Goal: Transaction & Acquisition: Obtain resource

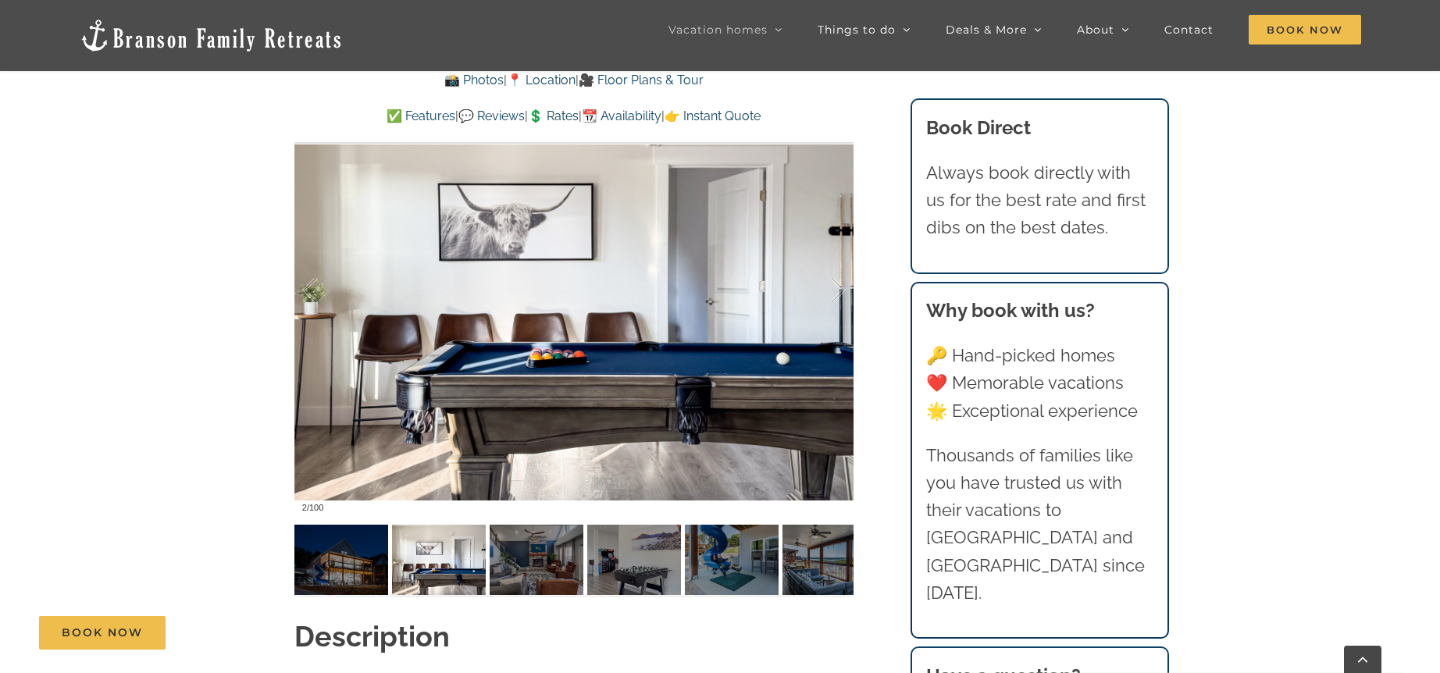
scroll to position [1221, 0]
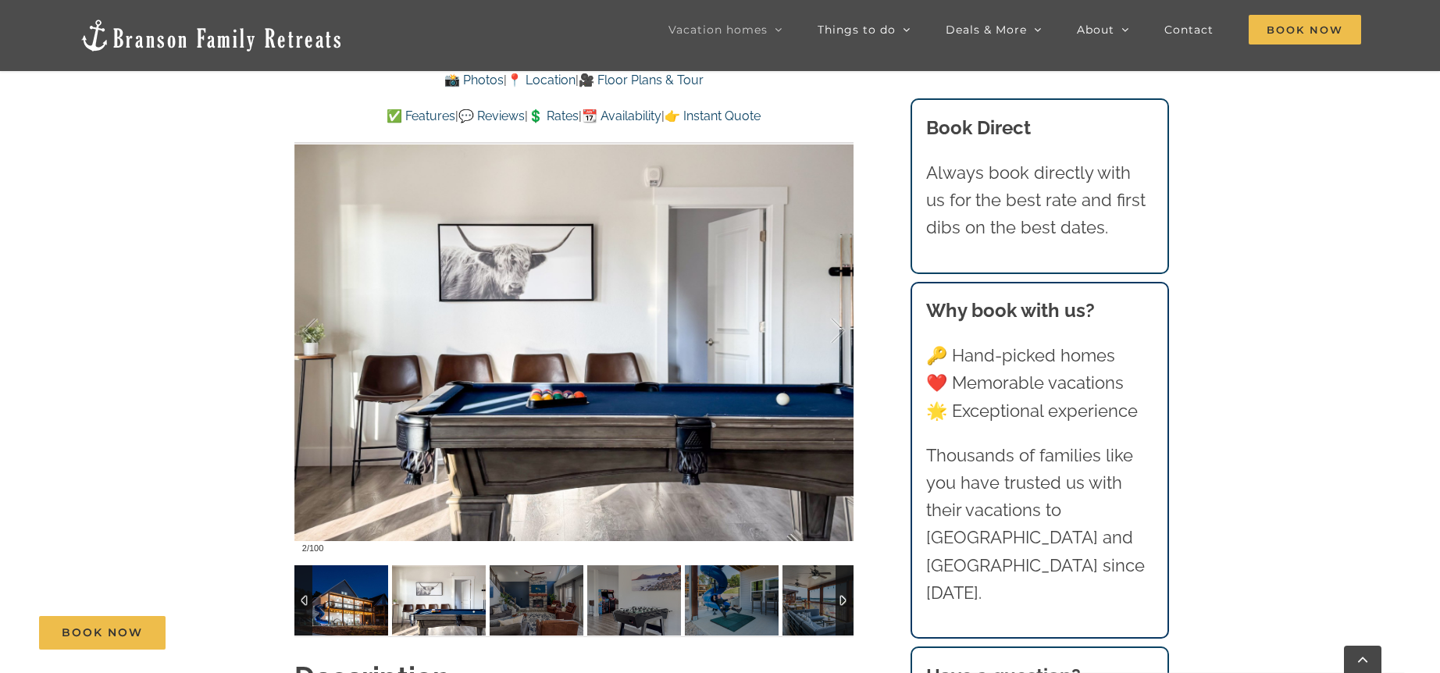
click at [343, 597] on img at bounding box center [341, 600] width 94 height 70
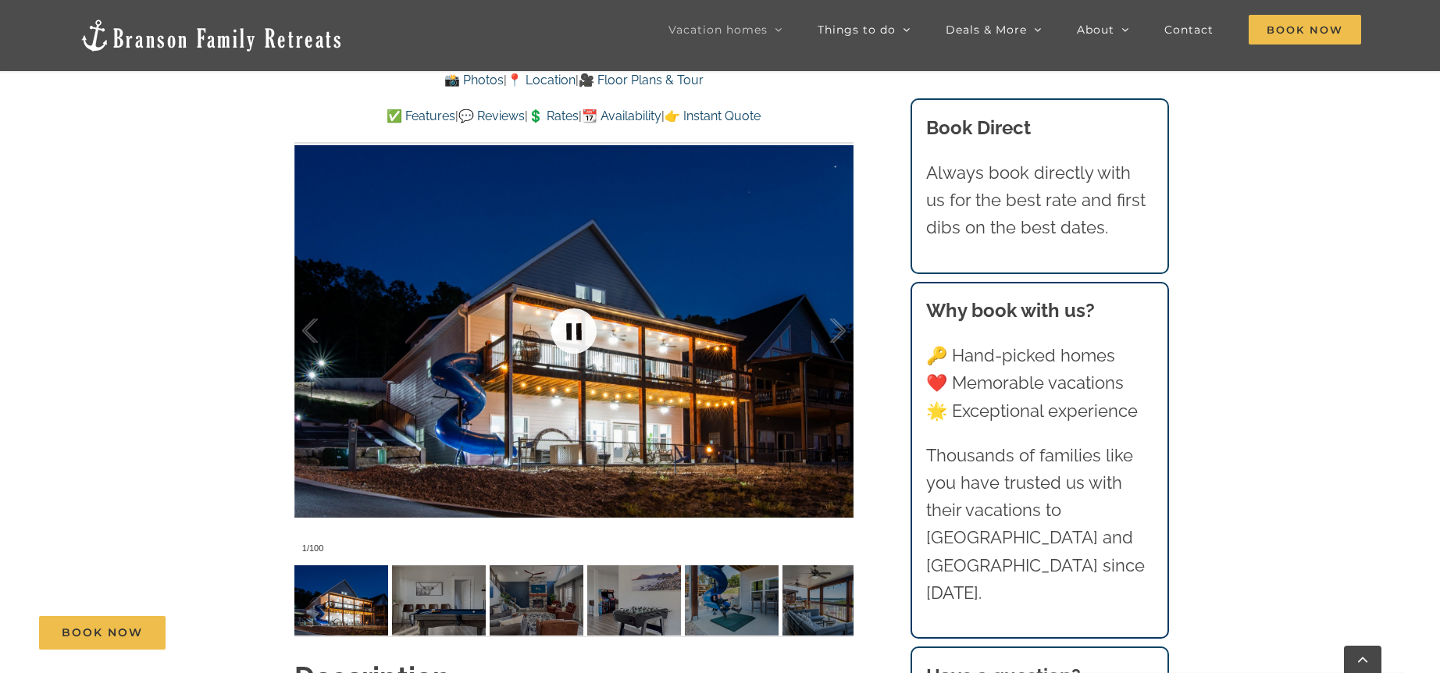
click at [577, 323] on link at bounding box center [574, 331] width 62 height 62
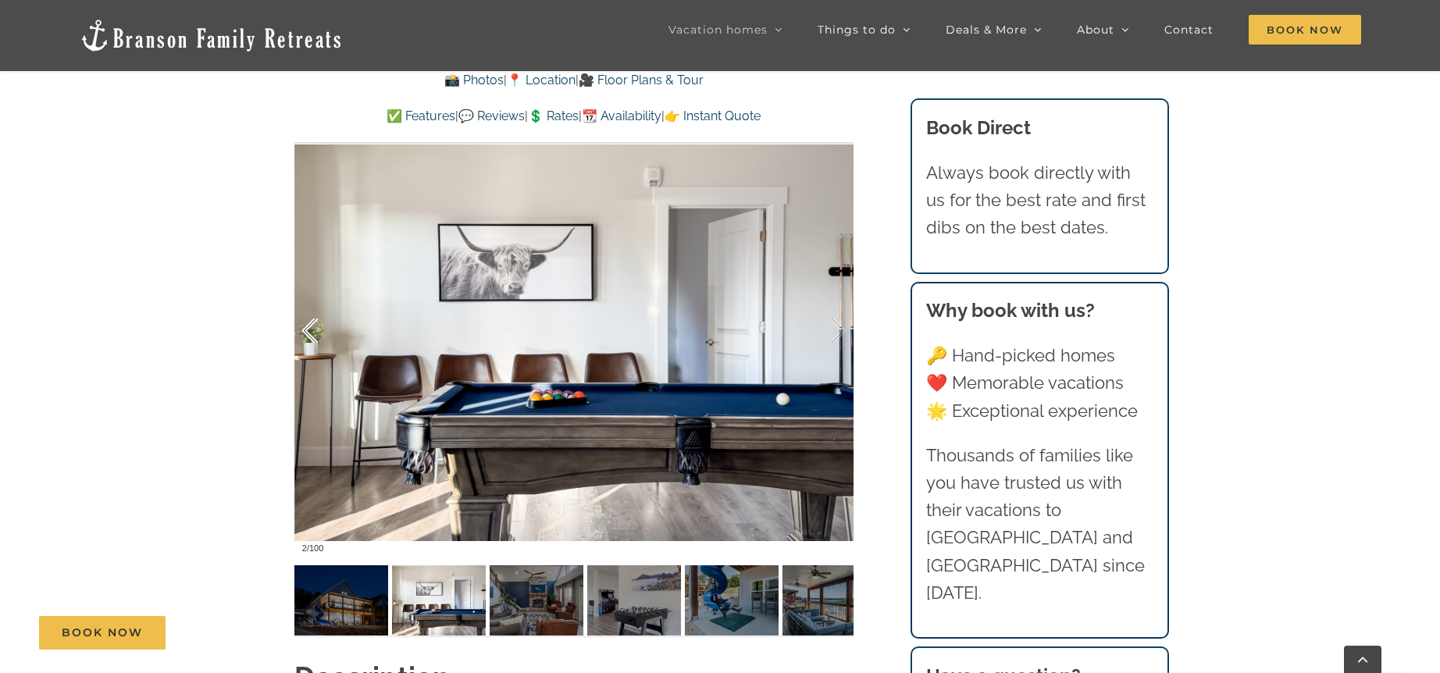
click at [308, 327] on div at bounding box center [326, 331] width 48 height 97
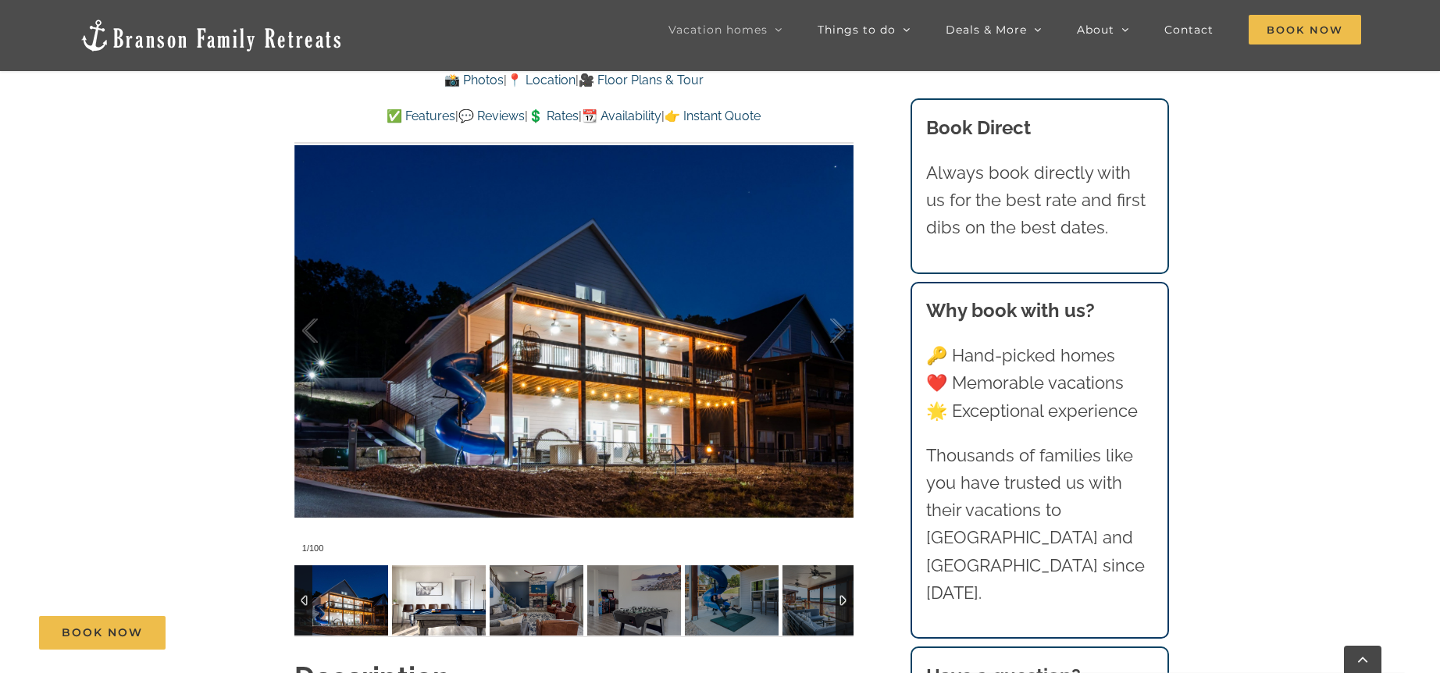
click at [451, 601] on img at bounding box center [439, 600] width 94 height 70
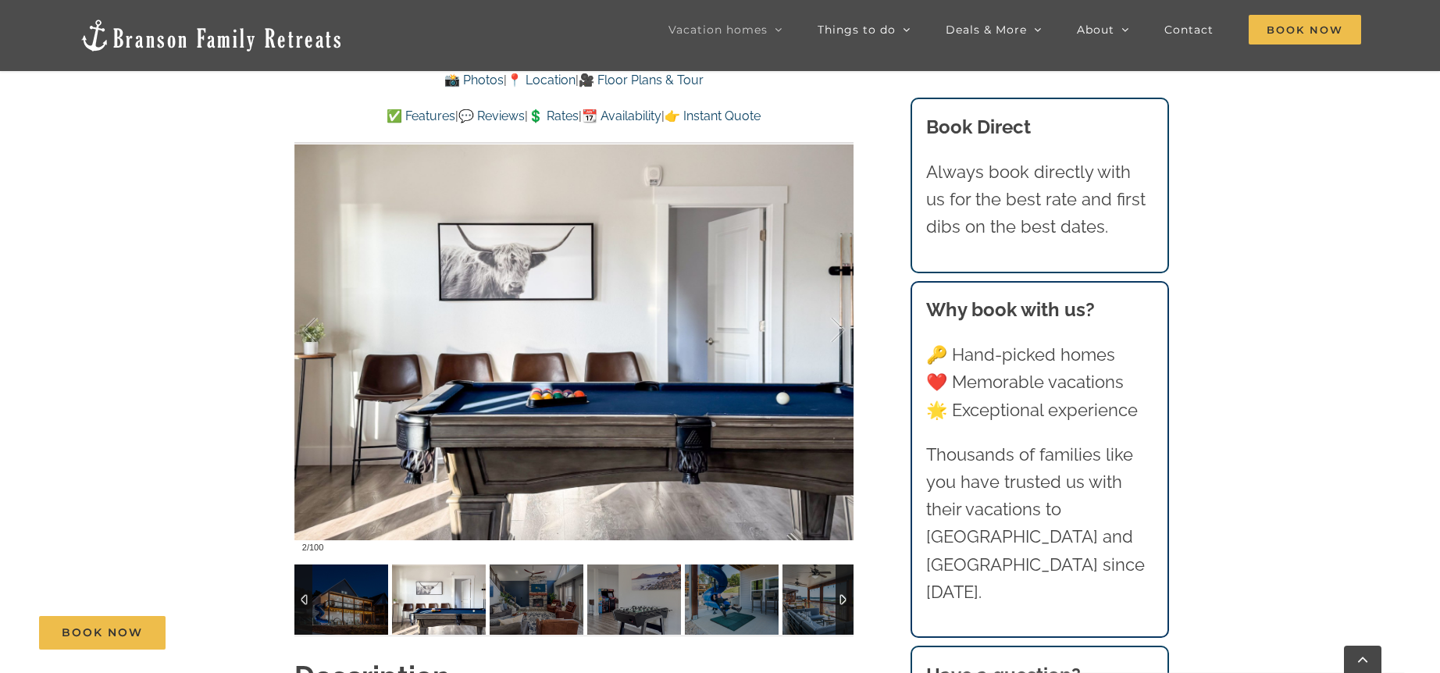
scroll to position [1222, 0]
click at [843, 324] on div at bounding box center [821, 330] width 48 height 97
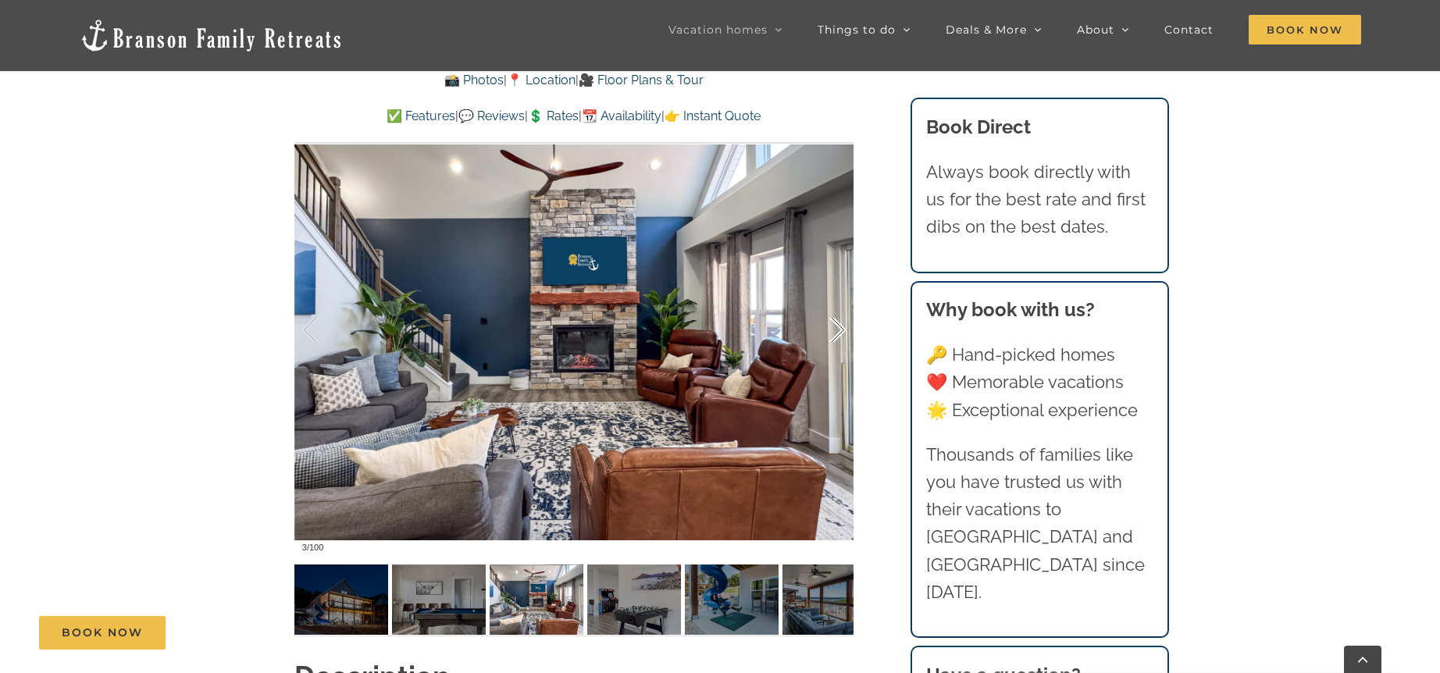
click at [843, 324] on div at bounding box center [821, 330] width 48 height 97
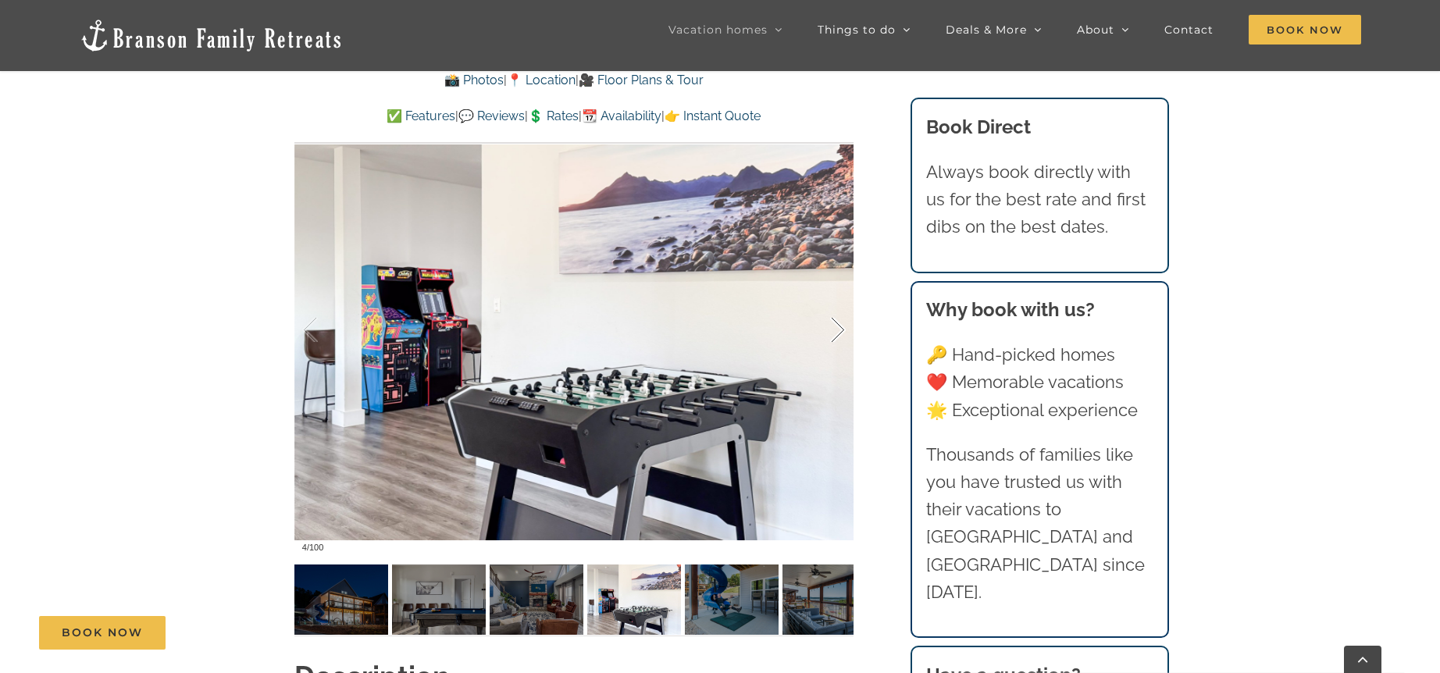
click at [843, 324] on div at bounding box center [821, 330] width 48 height 97
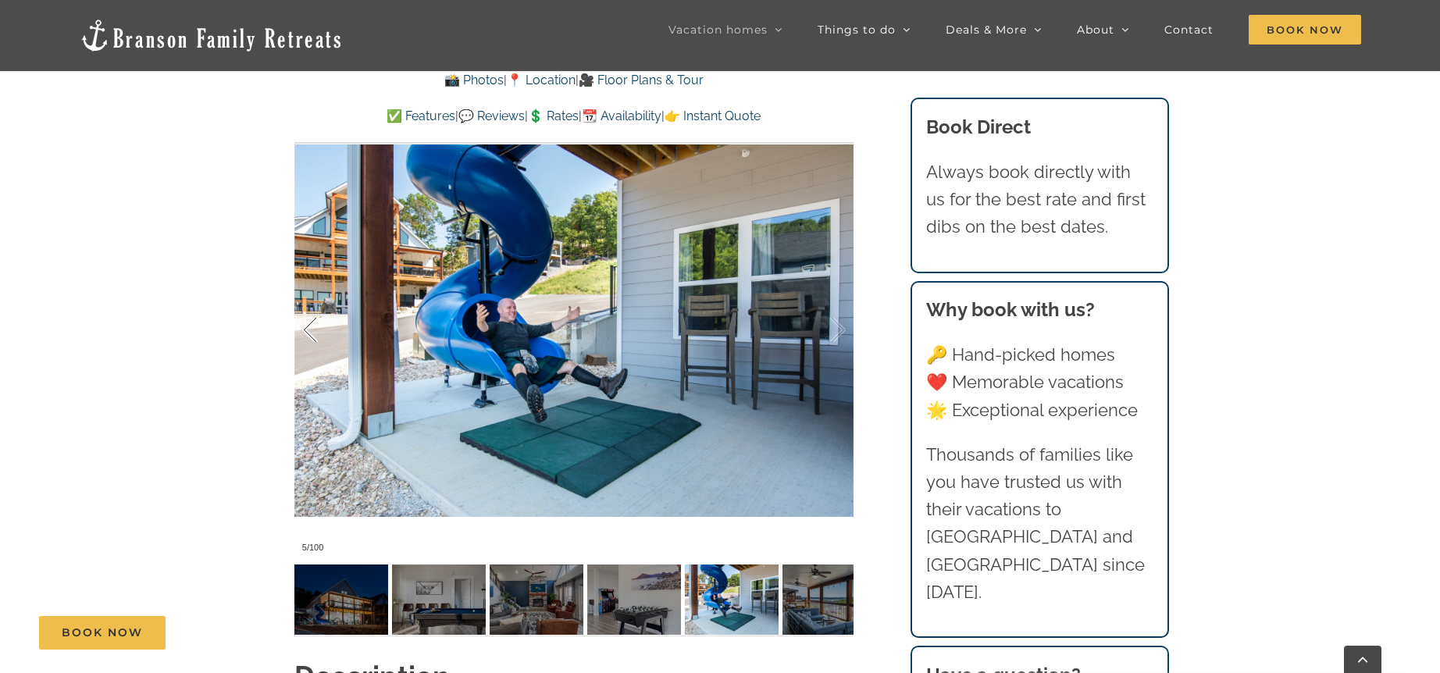
click at [319, 323] on div at bounding box center [326, 330] width 48 height 97
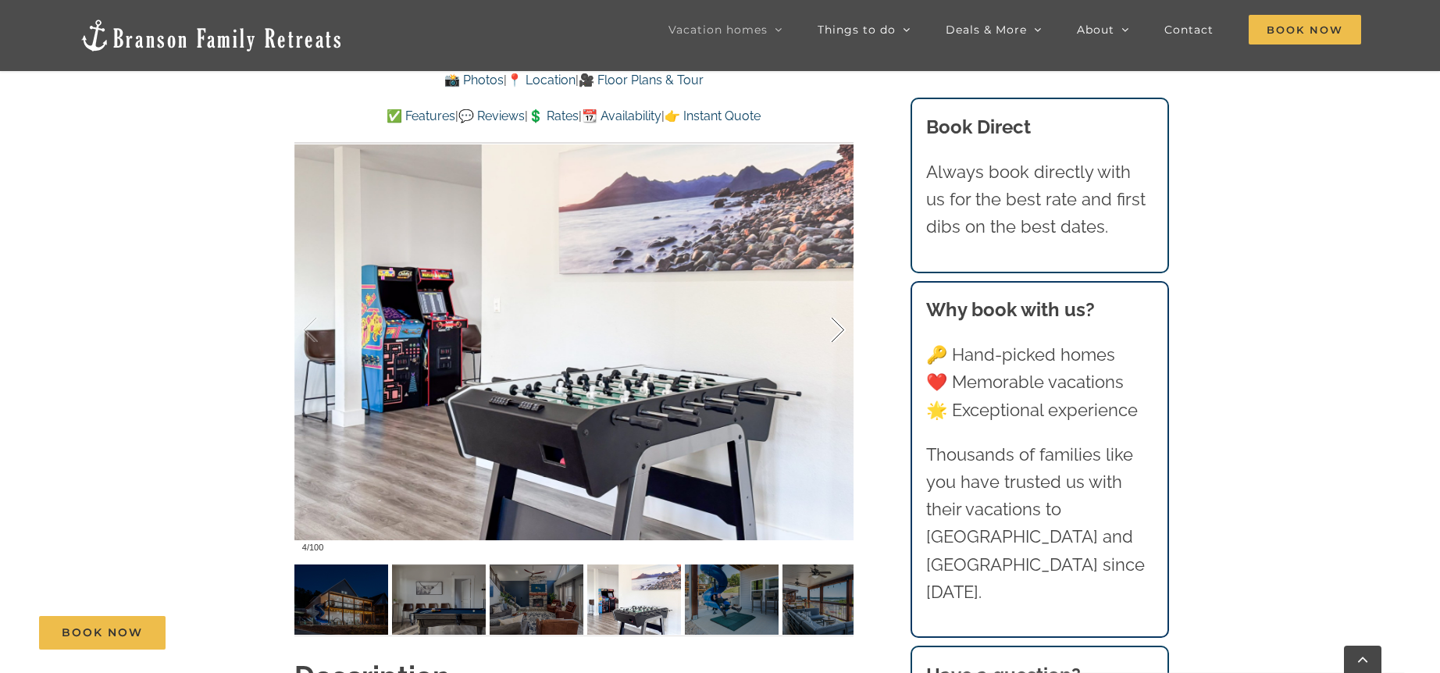
click at [838, 324] on div at bounding box center [821, 330] width 48 height 97
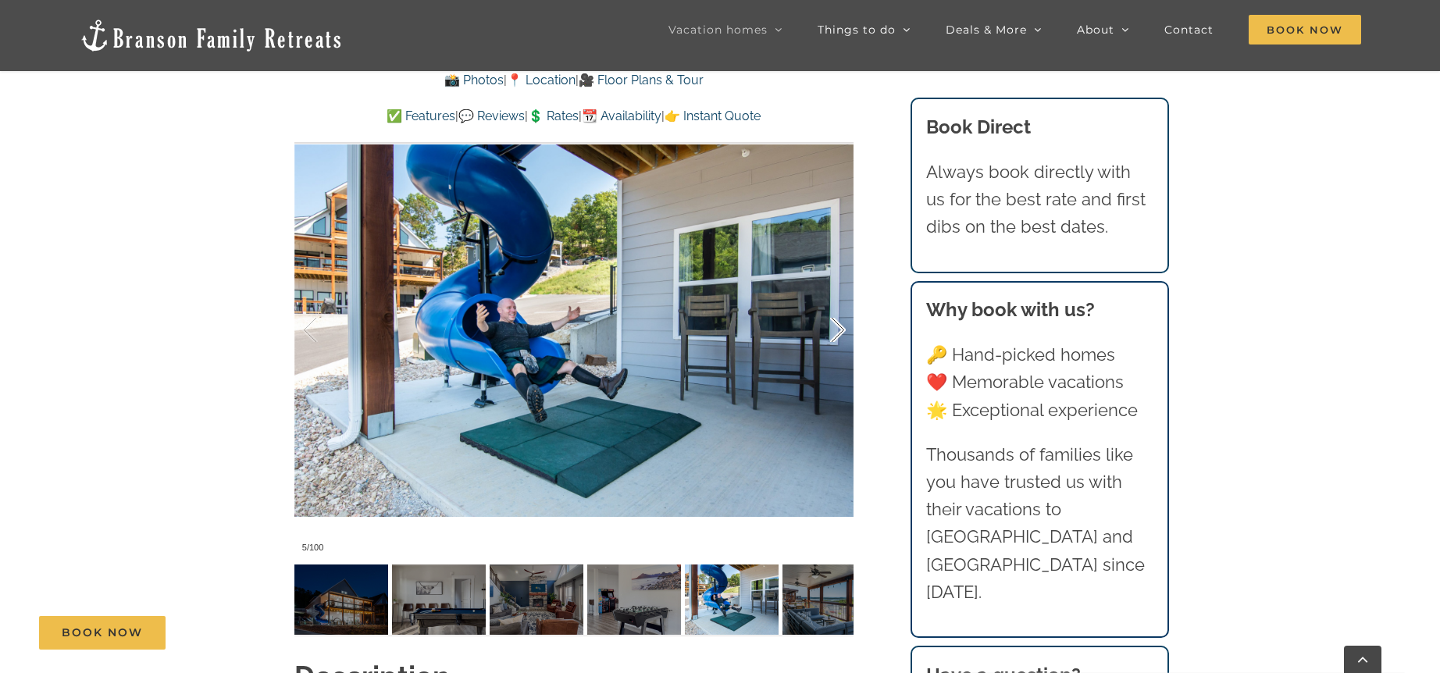
click at [834, 332] on div at bounding box center [821, 330] width 48 height 97
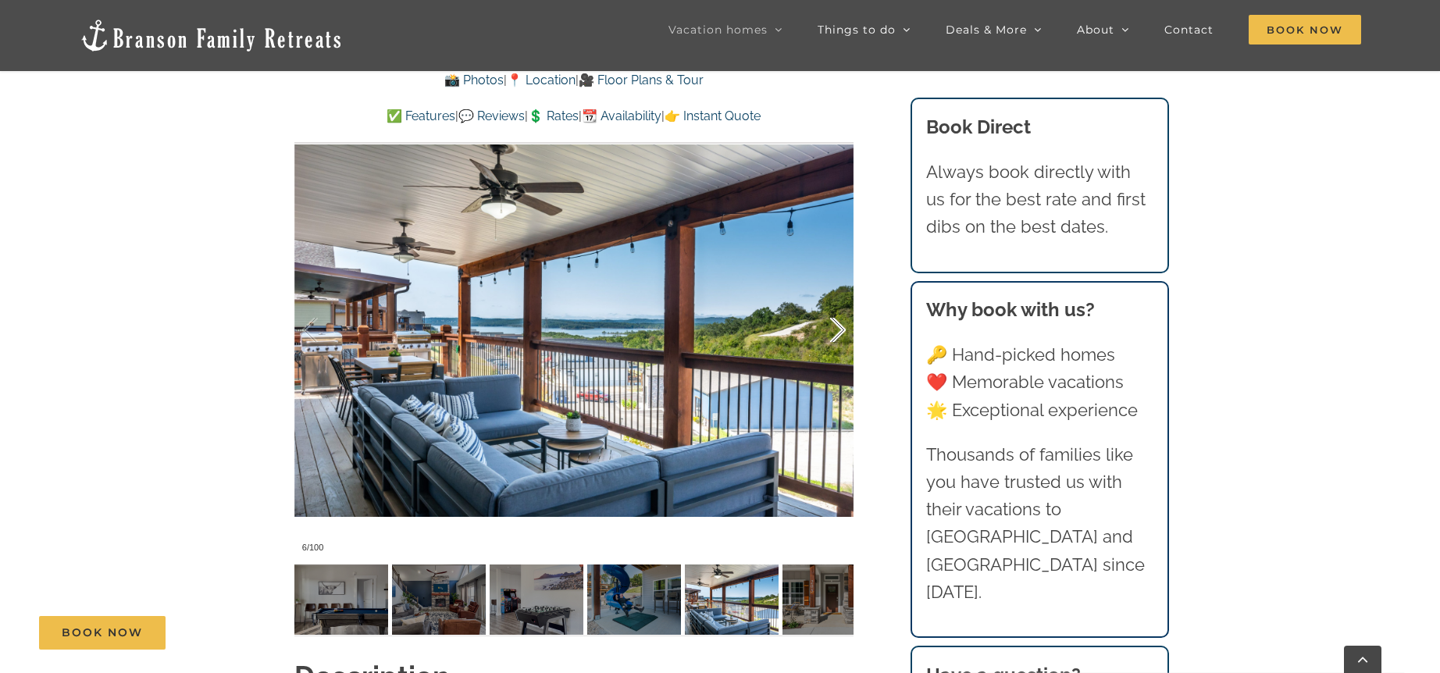
click at [834, 332] on div at bounding box center [821, 330] width 48 height 97
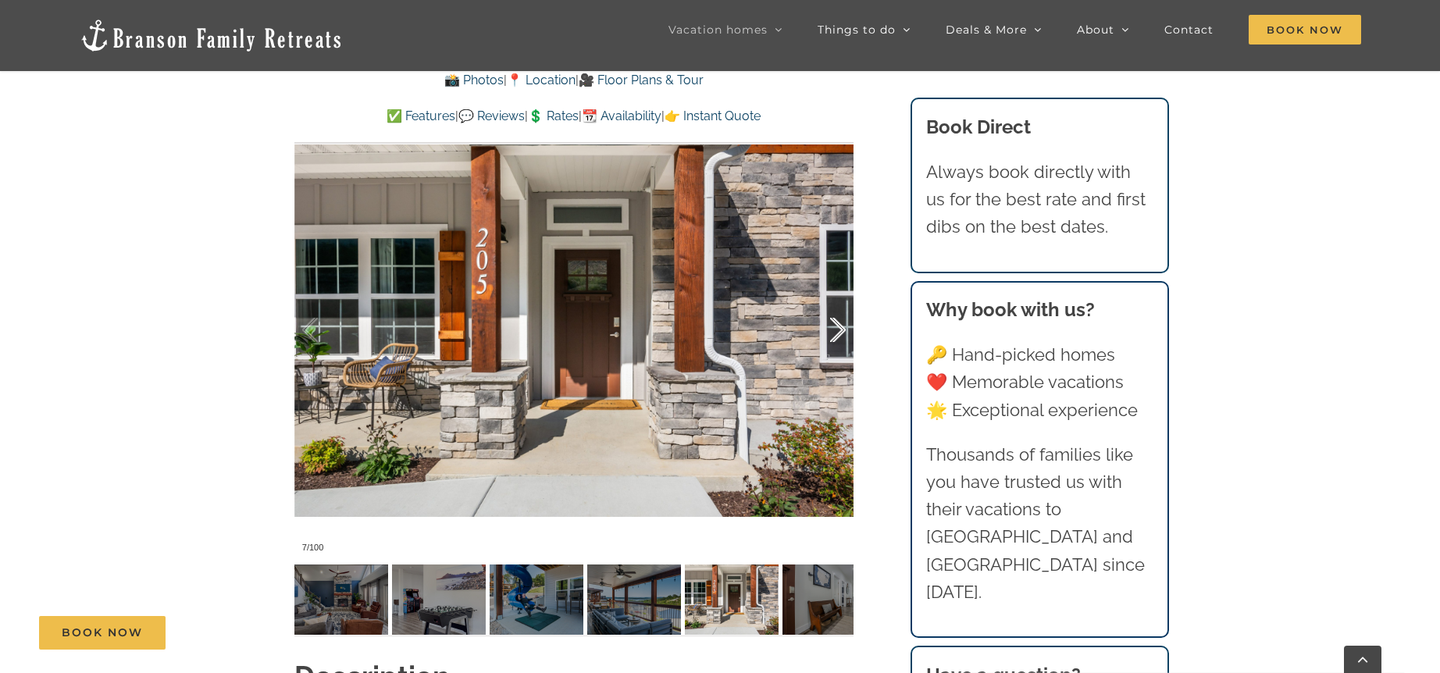
click at [834, 332] on div at bounding box center [821, 330] width 48 height 97
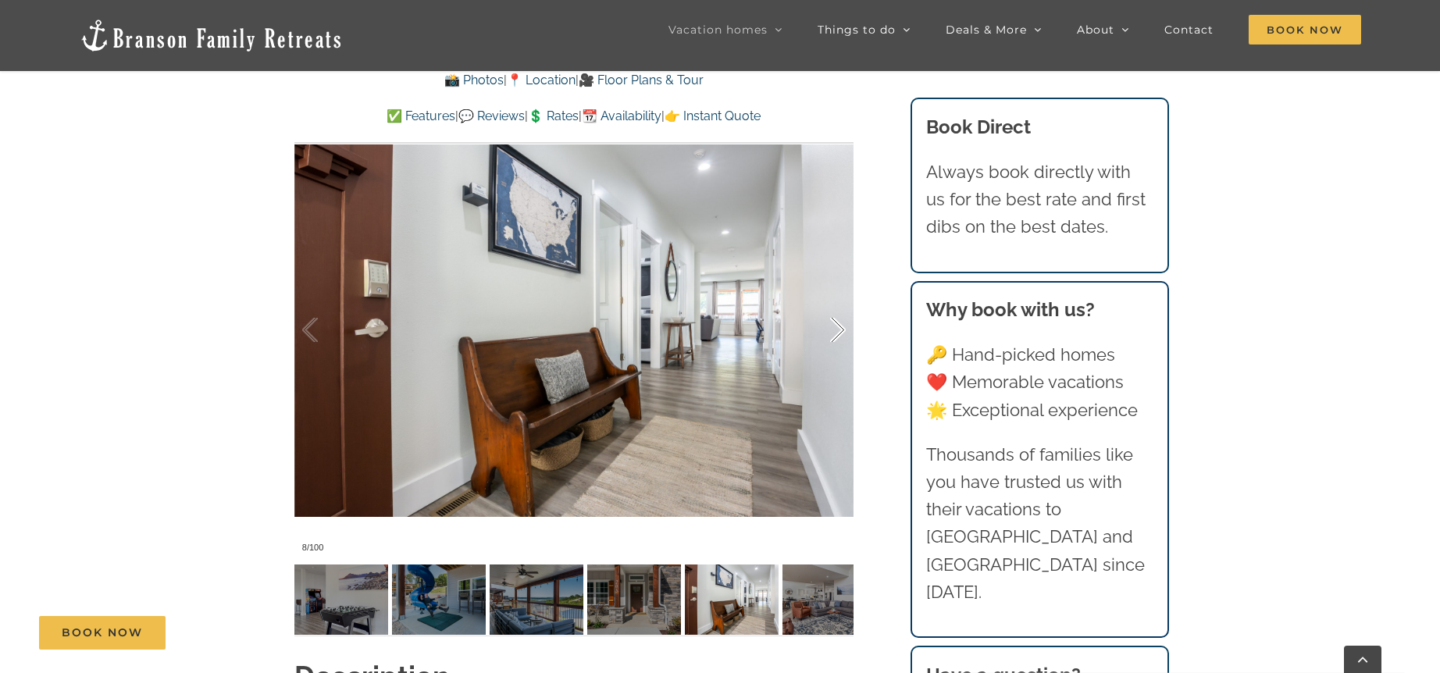
click at [834, 332] on div at bounding box center [821, 330] width 48 height 97
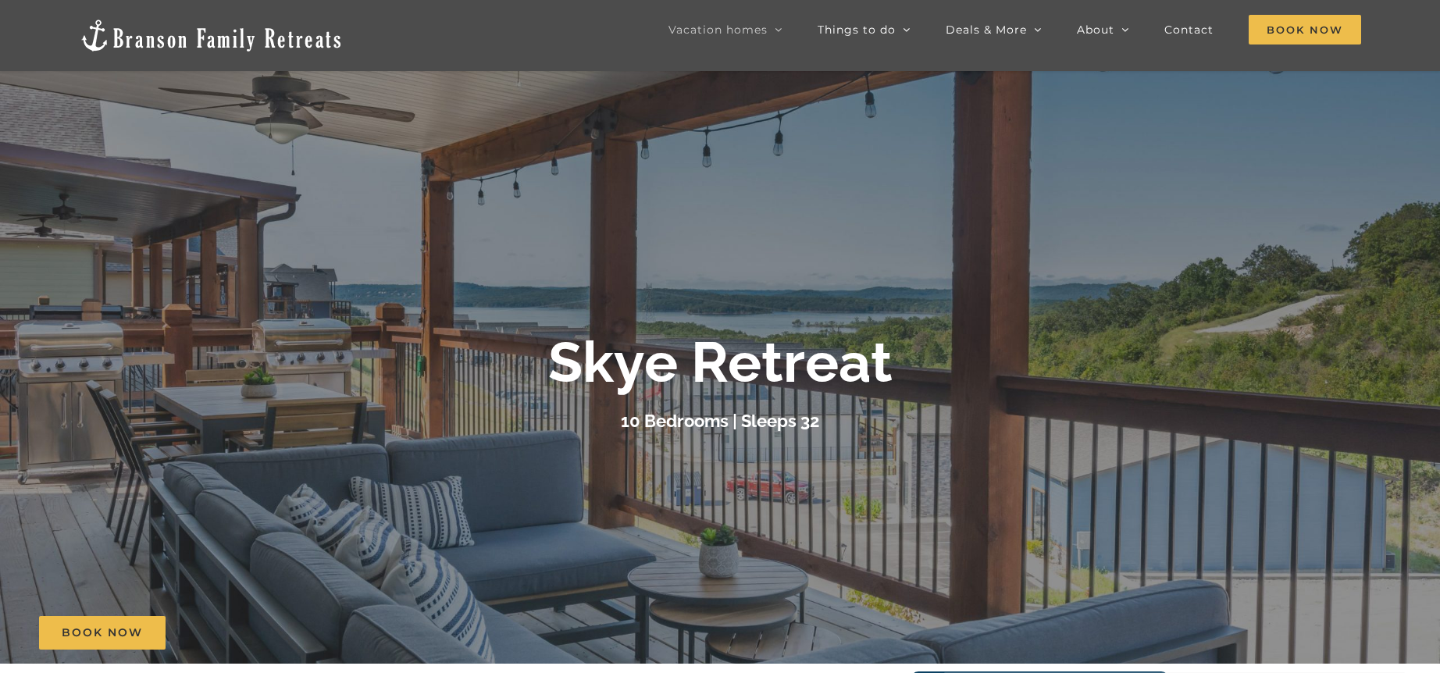
scroll to position [53, 0]
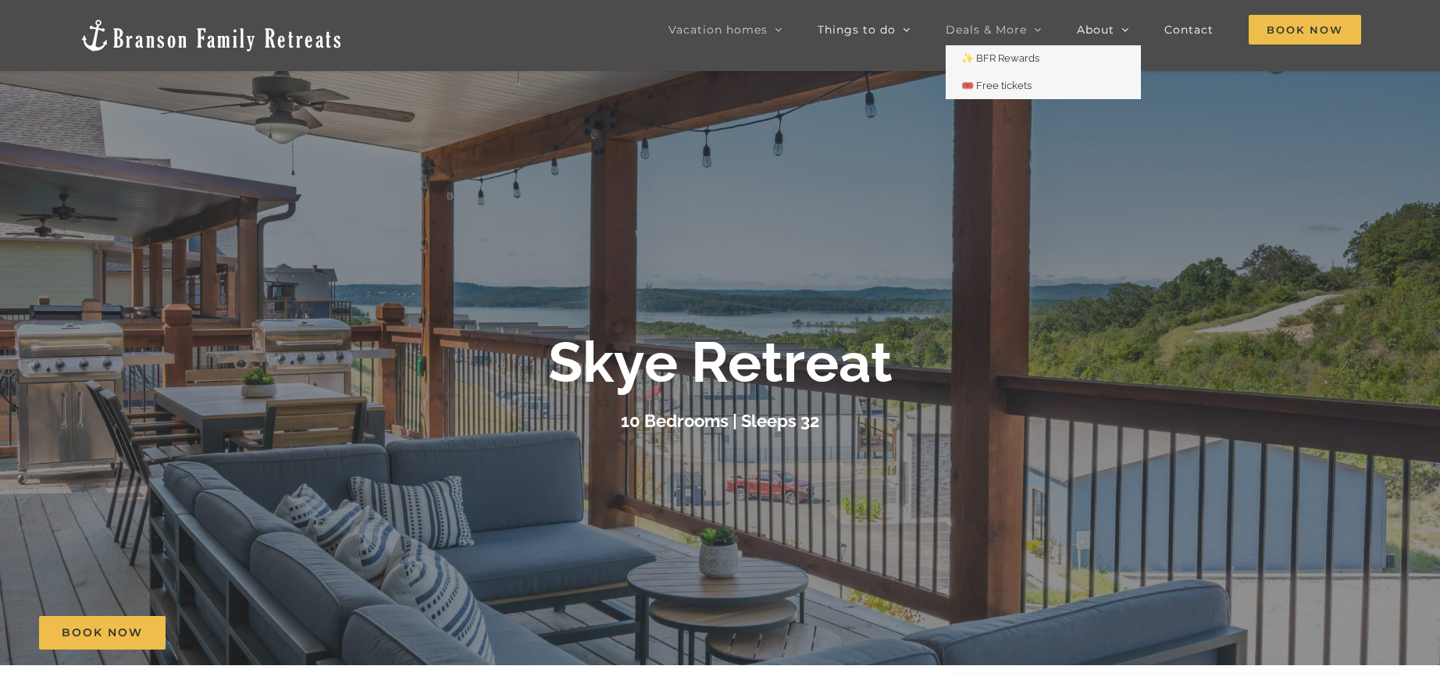
click at [991, 31] on span "Deals & More" at bounding box center [986, 29] width 81 height 11
click at [1004, 55] on span "✨ BFR Rewards" at bounding box center [1000, 58] width 78 height 12
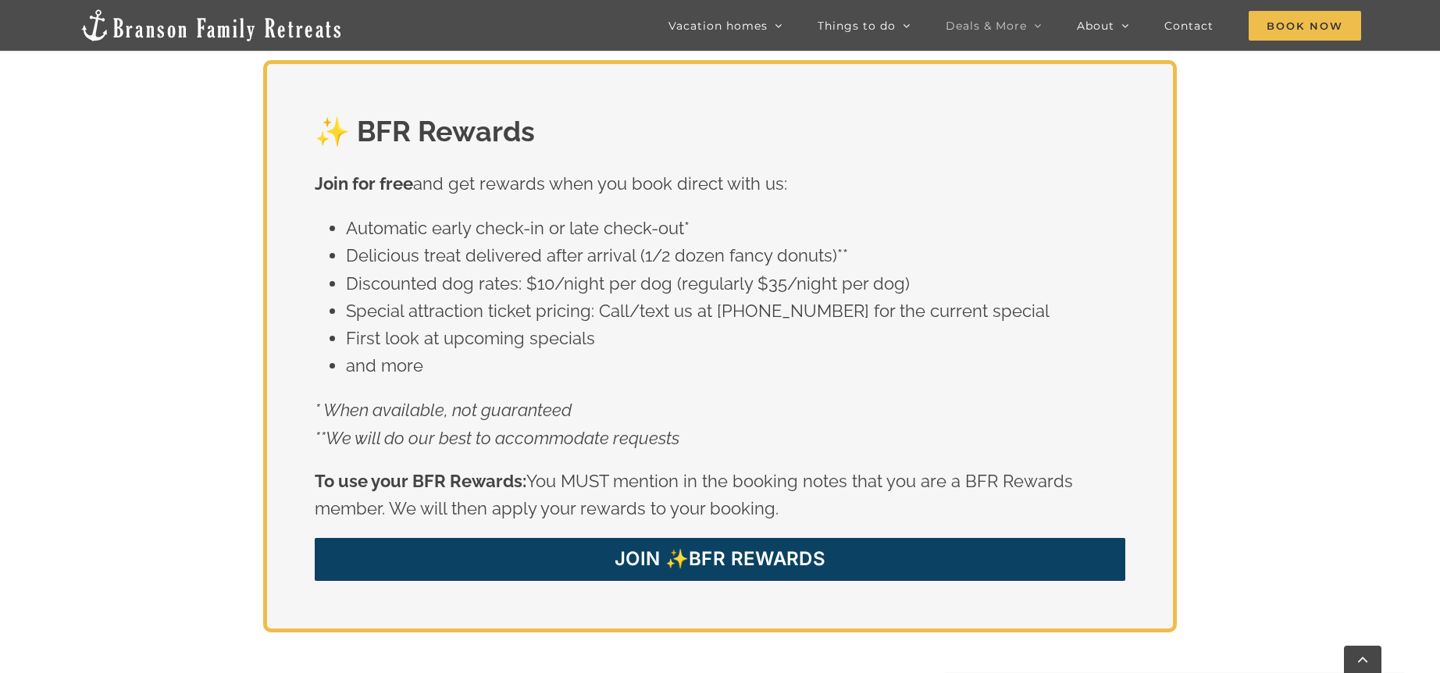
scroll to position [2916, 0]
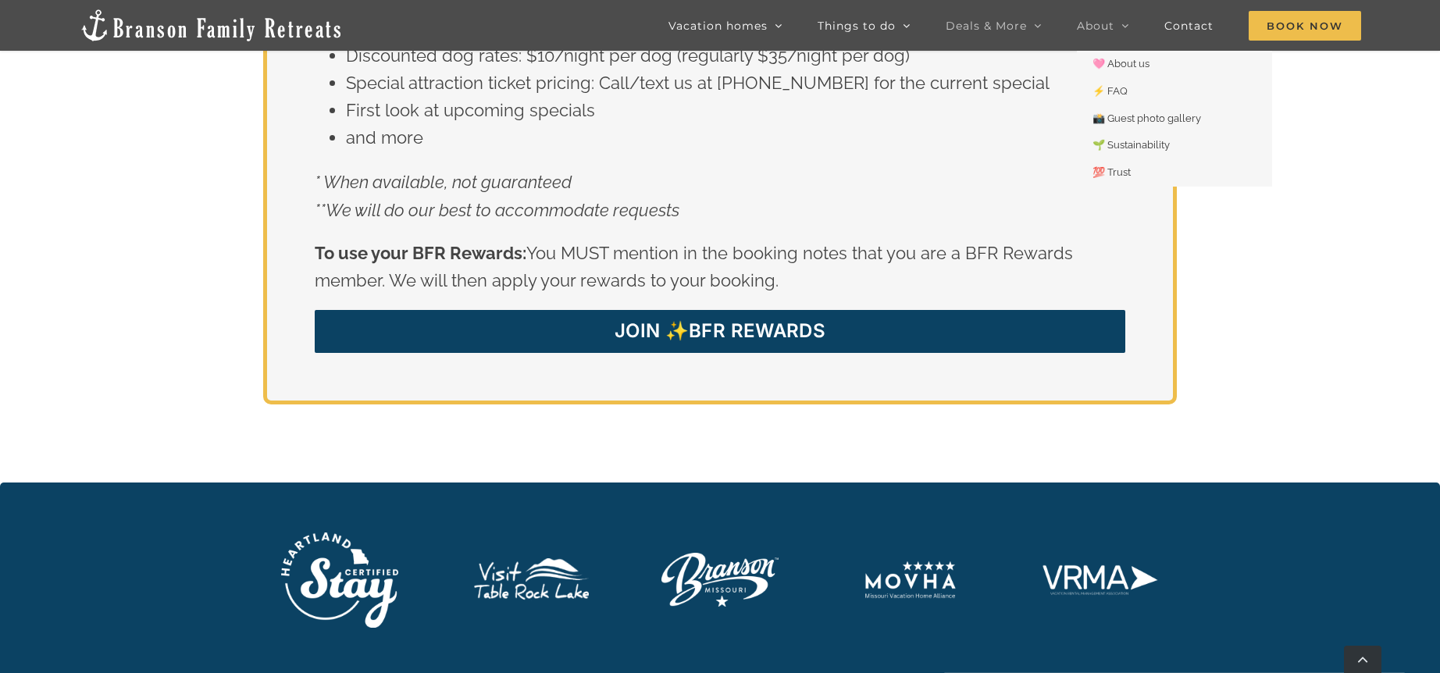
click at [1111, 28] on span "About" at bounding box center [1095, 25] width 37 height 11
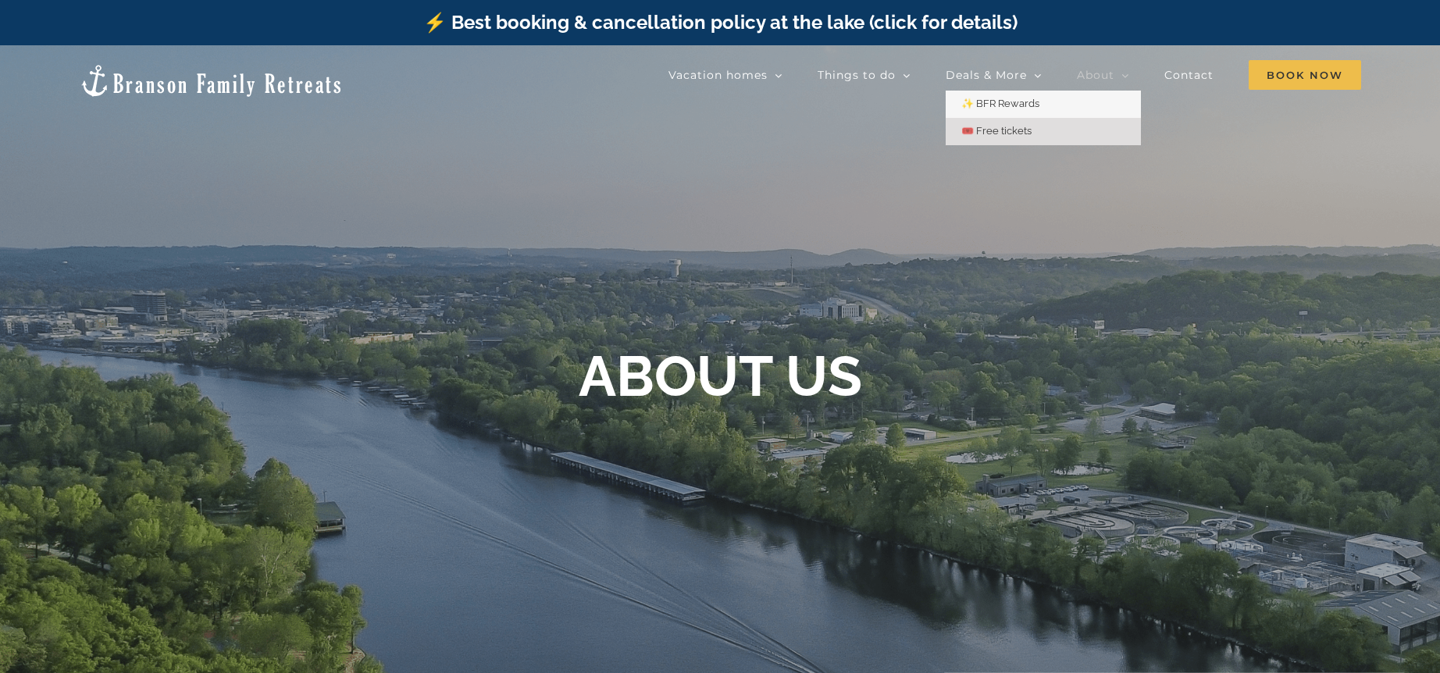
click at [999, 129] on span "🎟️ Free tickets" at bounding box center [996, 131] width 70 height 12
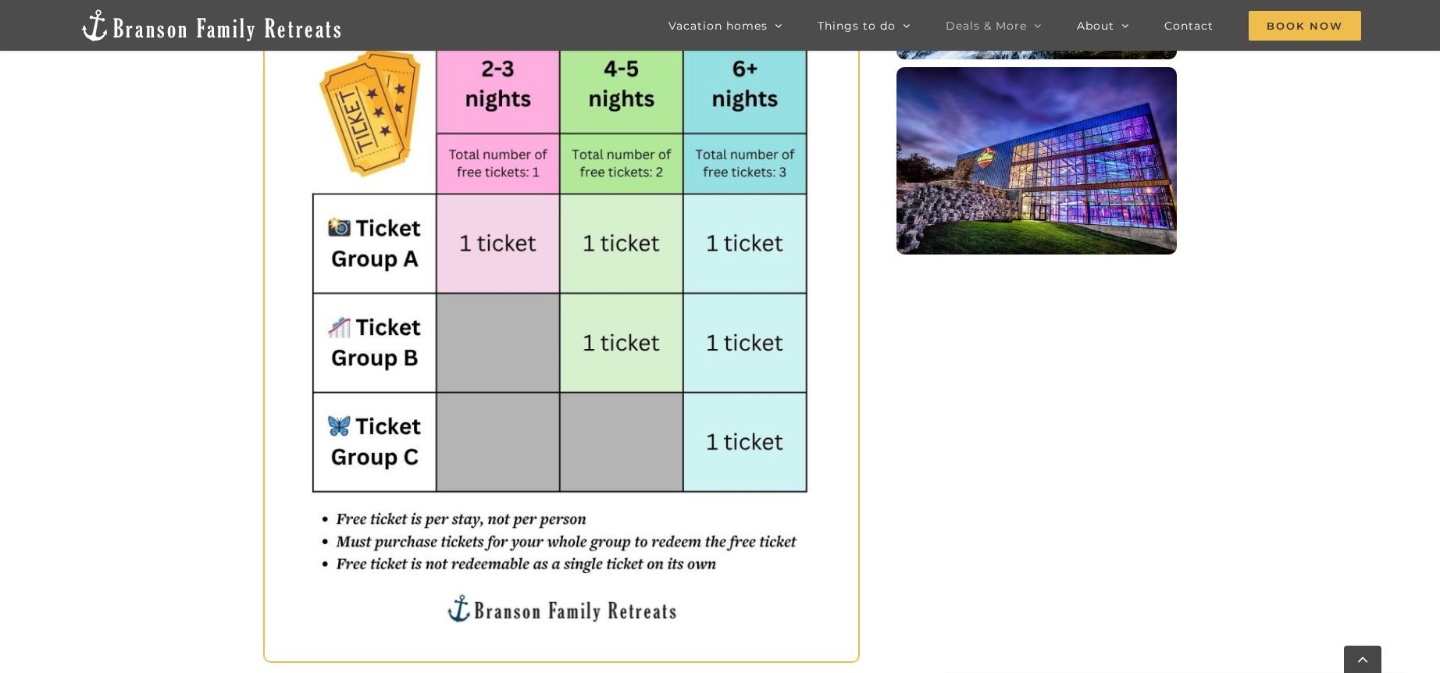
scroll to position [1068, 0]
